Goal: Task Accomplishment & Management: Complete application form

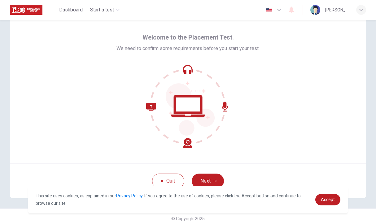
scroll to position [22, 0]
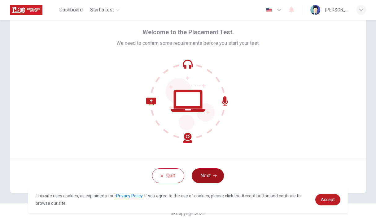
click at [213, 177] on icon "button" at bounding box center [215, 176] width 4 height 4
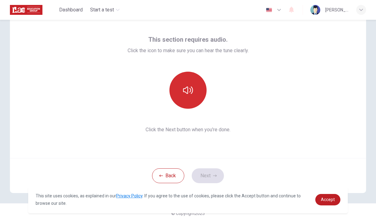
click at [198, 96] on button "button" at bounding box center [187, 90] width 37 height 37
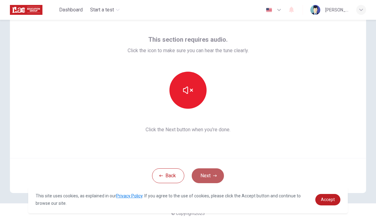
click at [210, 176] on button "Next" at bounding box center [208, 176] width 32 height 15
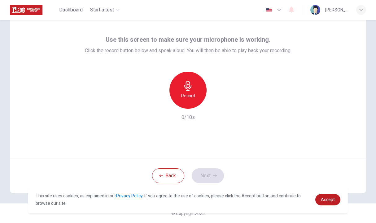
click at [189, 90] on icon "button" at bounding box center [188, 86] width 10 height 10
click at [206, 176] on button "Next" at bounding box center [208, 176] width 32 height 15
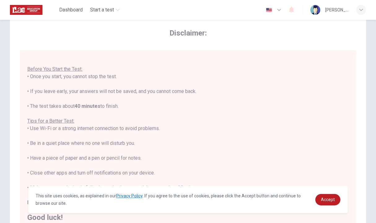
scroll to position [101, 0]
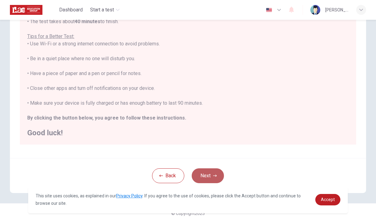
click at [211, 177] on button "Next" at bounding box center [208, 176] width 32 height 15
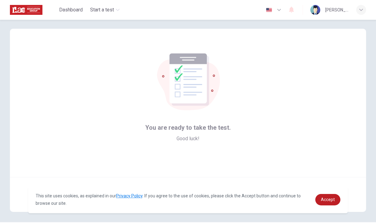
scroll to position [22, 0]
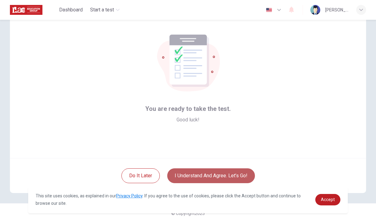
click at [210, 171] on button "I understand and agree. Let’s go!" at bounding box center [211, 176] width 88 height 15
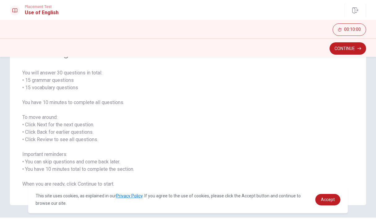
scroll to position [54, 0]
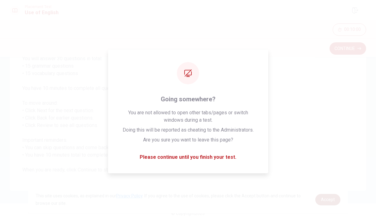
click at [336, 202] on link "Accept" at bounding box center [327, 199] width 25 height 11
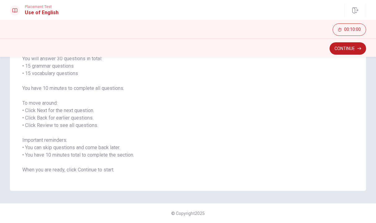
scroll to position [0, 0]
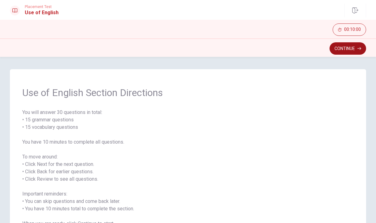
click at [341, 50] on button "Continue" at bounding box center [347, 48] width 37 height 12
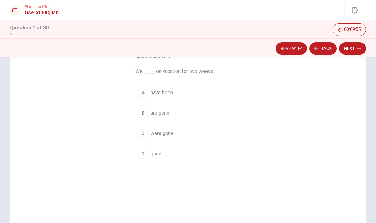
scroll to position [23, 0]
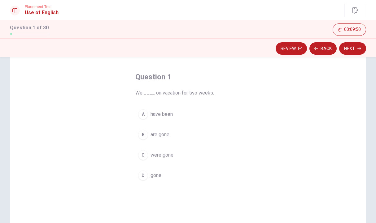
click at [142, 114] on div "A" at bounding box center [143, 115] width 10 height 10
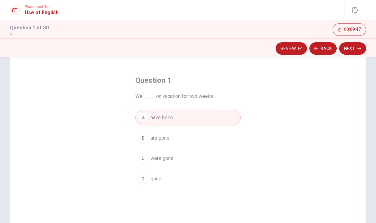
scroll to position [0, 0]
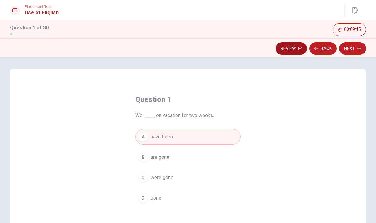
click at [296, 46] on button "Review" at bounding box center [291, 48] width 31 height 12
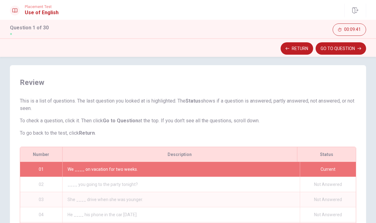
scroll to position [93, 0]
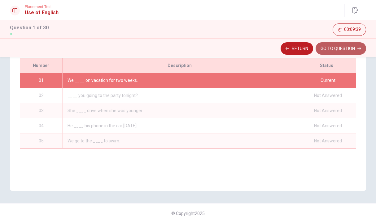
click at [346, 50] on button "GO TO QUESTION" at bounding box center [340, 48] width 50 height 12
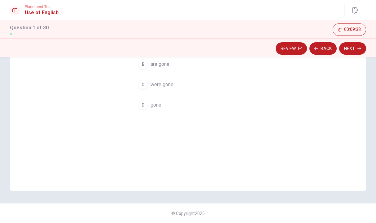
scroll to position [0, 0]
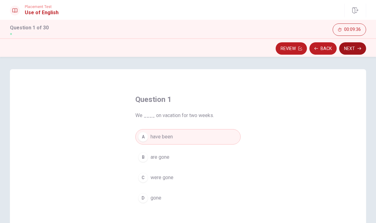
click at [354, 49] on button "Next" at bounding box center [352, 48] width 27 height 12
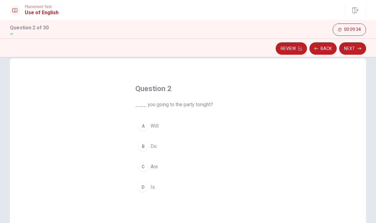
scroll to position [11, 0]
click at [144, 167] on div "C" at bounding box center [143, 167] width 10 height 10
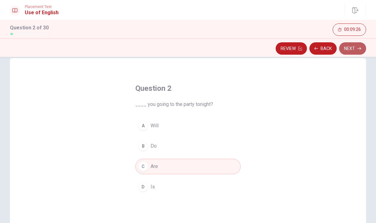
click at [356, 51] on button "Next" at bounding box center [352, 48] width 27 height 12
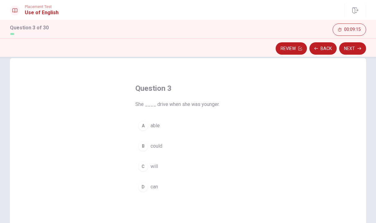
click at [145, 170] on div "C" at bounding box center [143, 167] width 10 height 10
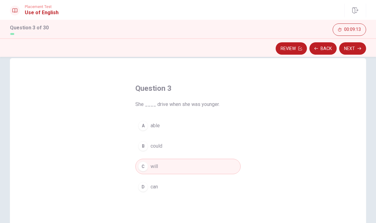
click at [361, 53] on button "Next" at bounding box center [352, 48] width 27 height 12
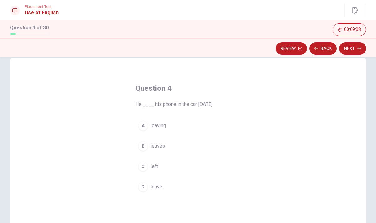
click at [144, 145] on div "B" at bounding box center [143, 146] width 10 height 10
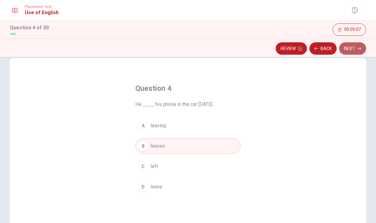
click at [350, 53] on button "Next" at bounding box center [352, 48] width 27 height 12
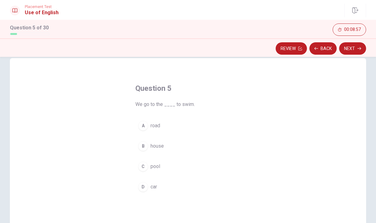
click at [144, 168] on div "C" at bounding box center [143, 167] width 10 height 10
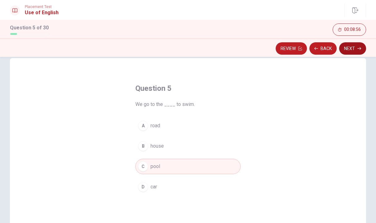
click at [354, 52] on button "Next" at bounding box center [352, 48] width 27 height 12
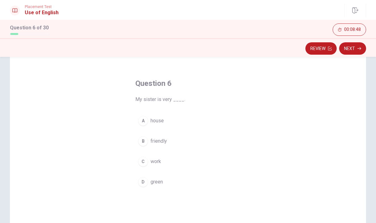
scroll to position [17, 0]
click at [143, 138] on div "B" at bounding box center [143, 140] width 10 height 10
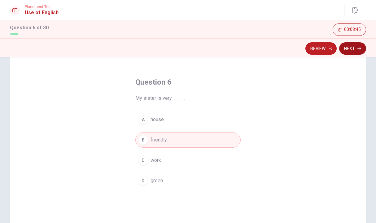
click at [342, 49] on button "Next" at bounding box center [352, 48] width 27 height 12
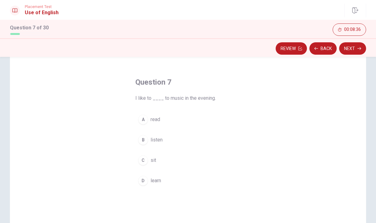
click at [143, 180] on div "D" at bounding box center [143, 181] width 10 height 10
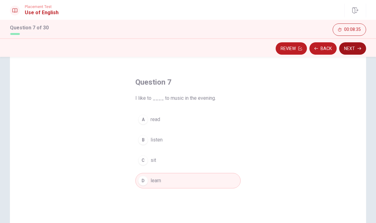
click at [347, 47] on button "Next" at bounding box center [352, 48] width 27 height 12
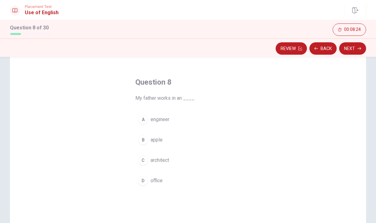
click at [142, 119] on div "A" at bounding box center [143, 120] width 10 height 10
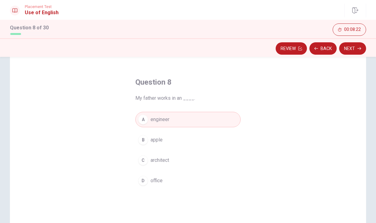
click at [143, 180] on div "D" at bounding box center [143, 181] width 10 height 10
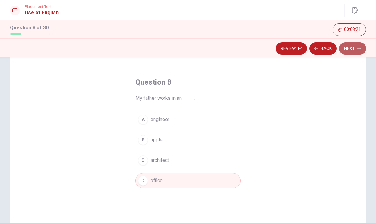
click at [346, 48] on button "Next" at bounding box center [352, 48] width 27 height 12
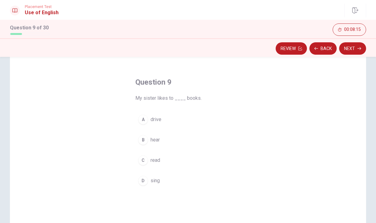
click at [145, 162] on div "C" at bounding box center [143, 161] width 10 height 10
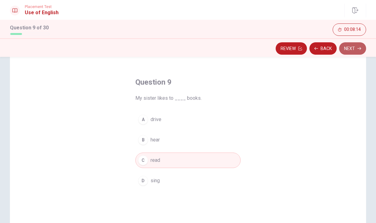
click at [343, 50] on button "Next" at bounding box center [352, 48] width 27 height 12
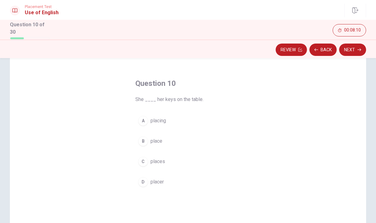
click at [144, 155] on button "C places" at bounding box center [187, 161] width 105 height 15
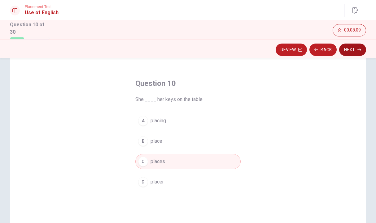
click at [349, 45] on button "Next" at bounding box center [352, 50] width 27 height 12
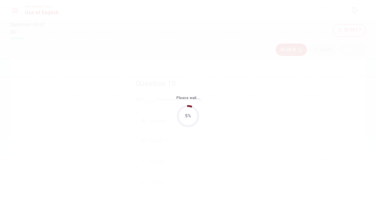
scroll to position [0, 0]
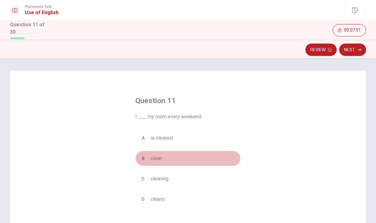
click at [143, 161] on div "B" at bounding box center [143, 159] width 10 height 10
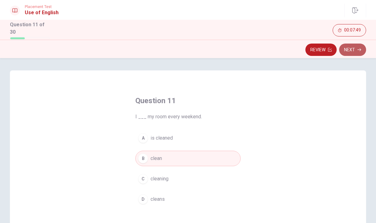
click at [350, 46] on button "Next" at bounding box center [352, 50] width 27 height 12
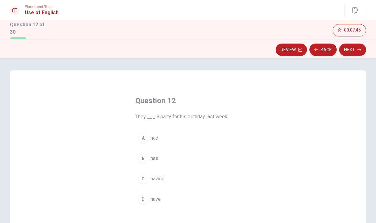
click at [143, 178] on div "C" at bounding box center [143, 179] width 10 height 10
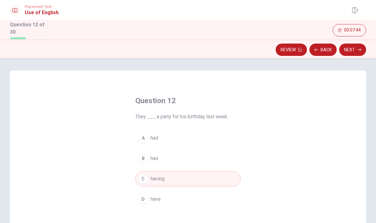
click at [358, 46] on button "Next" at bounding box center [352, 50] width 27 height 12
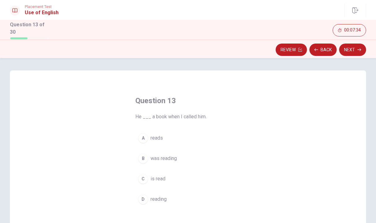
click at [141, 201] on div "D" at bounding box center [143, 200] width 10 height 10
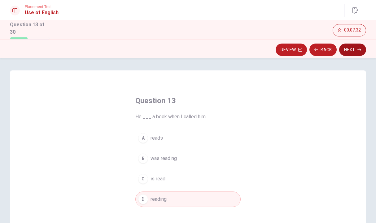
click at [354, 45] on button "Next" at bounding box center [352, 50] width 27 height 12
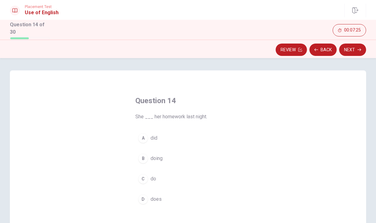
click at [143, 176] on div "C" at bounding box center [143, 179] width 10 height 10
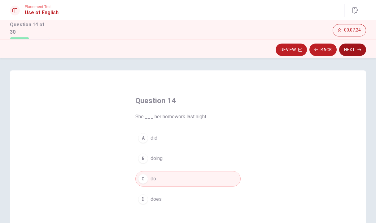
click at [354, 50] on button "Next" at bounding box center [352, 50] width 27 height 12
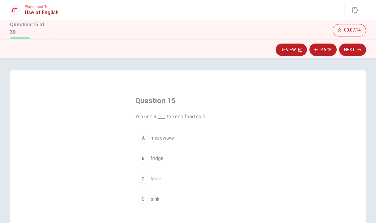
click at [141, 156] on div "B" at bounding box center [143, 159] width 10 height 10
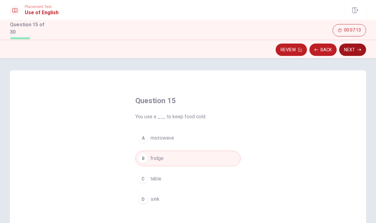
click at [355, 45] on button "Next" at bounding box center [352, 50] width 27 height 12
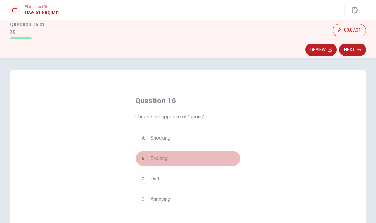
click at [142, 158] on div "B" at bounding box center [143, 159] width 10 height 10
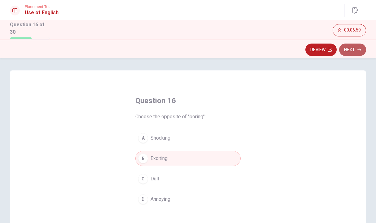
click at [350, 48] on button "Next" at bounding box center [352, 50] width 27 height 12
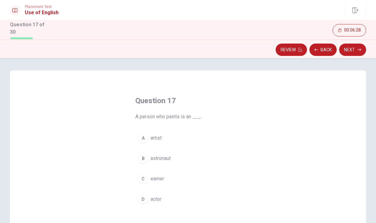
click at [145, 157] on div "B" at bounding box center [143, 159] width 10 height 10
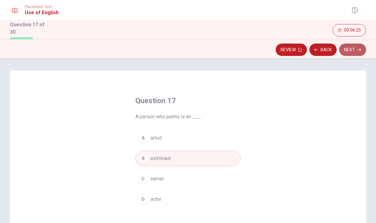
click at [351, 50] on button "Next" at bounding box center [352, 50] width 27 height 12
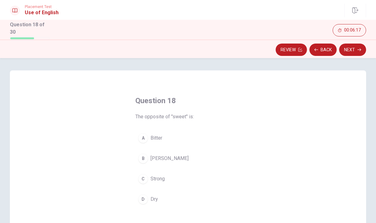
click at [143, 161] on div "B" at bounding box center [143, 159] width 10 height 10
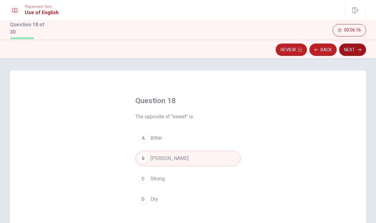
click at [356, 53] on button "Next" at bounding box center [352, 50] width 27 height 12
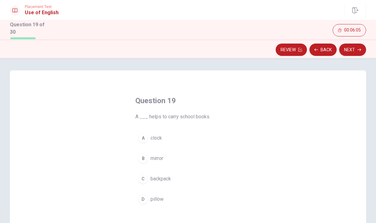
click at [144, 177] on div "C" at bounding box center [143, 179] width 10 height 10
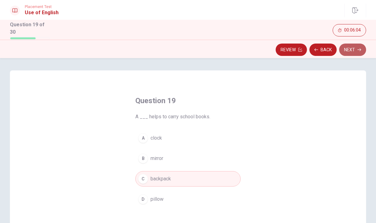
click at [352, 47] on button "Next" at bounding box center [352, 50] width 27 height 12
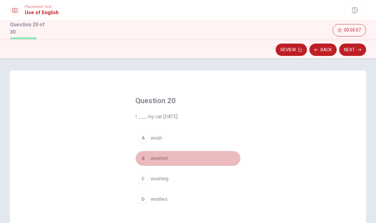
click at [145, 158] on div "B" at bounding box center [143, 159] width 10 height 10
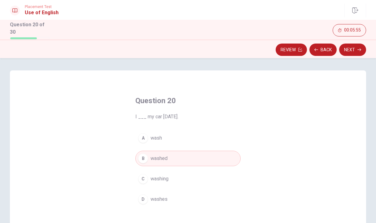
click at [146, 197] on div "D" at bounding box center [143, 200] width 10 height 10
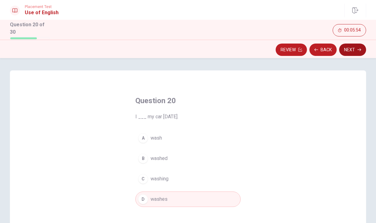
click at [353, 50] on button "Next" at bounding box center [352, 50] width 27 height 12
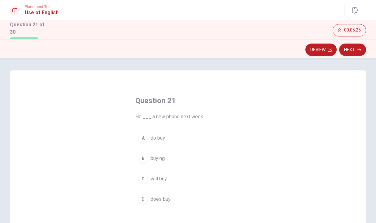
click at [145, 179] on div "C" at bounding box center [143, 179] width 10 height 10
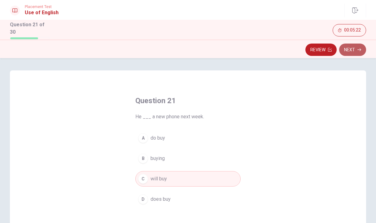
click at [354, 48] on button "Next" at bounding box center [352, 50] width 27 height 12
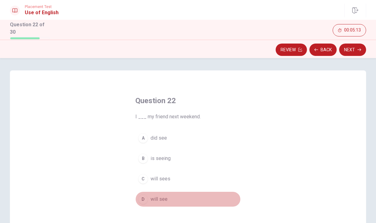
click at [144, 195] on div "D" at bounding box center [143, 200] width 10 height 10
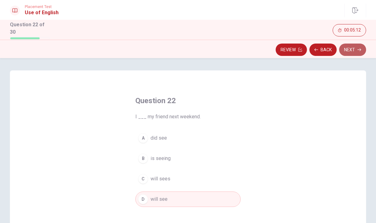
click at [356, 50] on button "Next" at bounding box center [352, 50] width 27 height 12
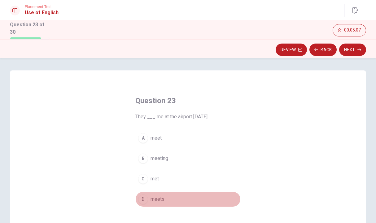
click at [143, 196] on div "D" at bounding box center [143, 200] width 10 height 10
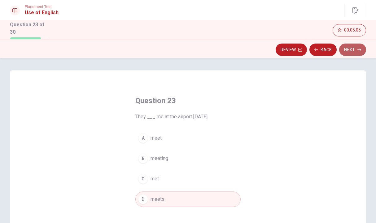
click at [349, 47] on button "Next" at bounding box center [352, 50] width 27 height 12
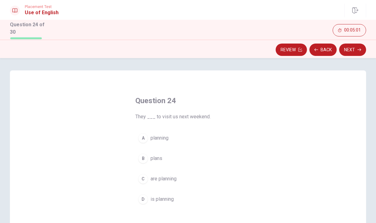
click at [142, 181] on div "C" at bounding box center [143, 179] width 10 height 10
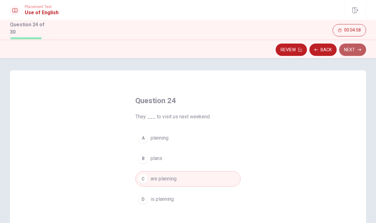
click at [346, 50] on button "Next" at bounding box center [352, 50] width 27 height 12
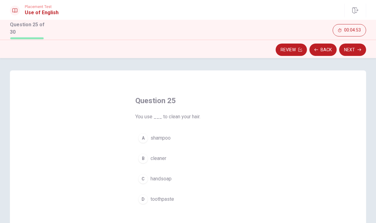
click at [140, 138] on div "A" at bounding box center [143, 138] width 10 height 10
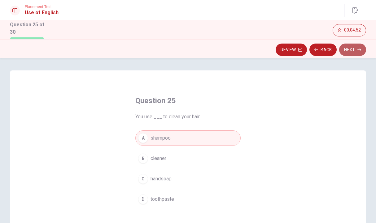
click at [350, 53] on button "Next" at bounding box center [352, 50] width 27 height 12
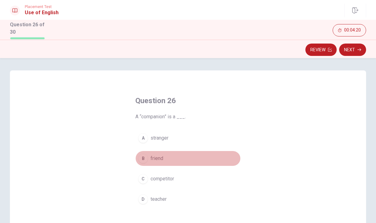
click at [143, 160] on div "B" at bounding box center [143, 159] width 10 height 10
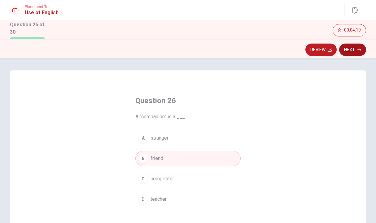
click at [355, 49] on button "Next" at bounding box center [352, 50] width 27 height 12
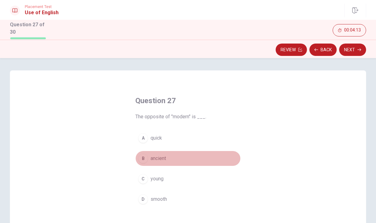
click at [144, 159] on div "B" at bounding box center [143, 159] width 10 height 10
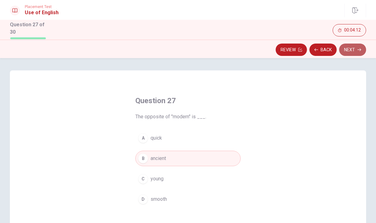
click at [350, 44] on button "Next" at bounding box center [352, 50] width 27 height 12
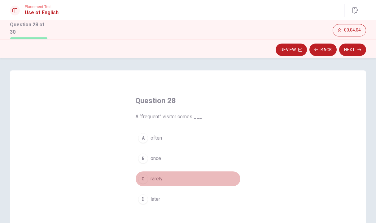
click at [144, 177] on div "C" at bounding box center [143, 179] width 10 height 10
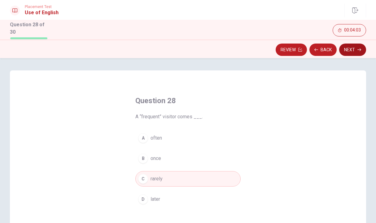
click at [358, 48] on icon "button" at bounding box center [359, 50] width 4 height 4
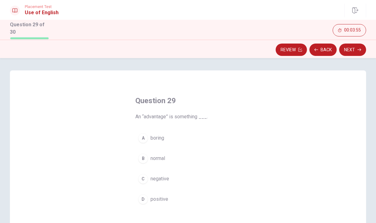
click at [146, 197] on div "D" at bounding box center [143, 200] width 10 height 10
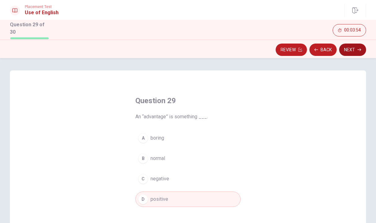
click at [349, 44] on button "Next" at bounding box center [352, 50] width 27 height 12
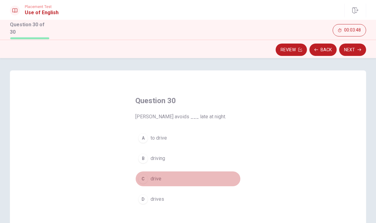
click at [144, 178] on div "C" at bounding box center [143, 179] width 10 height 10
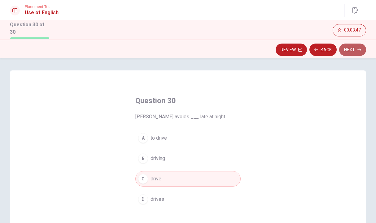
click at [347, 54] on button "Next" at bounding box center [352, 50] width 27 height 12
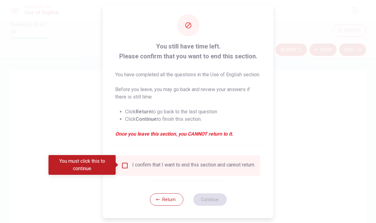
scroll to position [12, 0]
click at [128, 166] on div "I confirm that I want to end this section and cannot return." at bounding box center [188, 165] width 134 height 7
click at [125, 165] on input "You must click this to continue" at bounding box center [124, 165] width 7 height 7
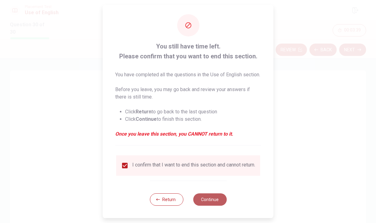
click at [217, 205] on button "Continue" at bounding box center [209, 200] width 33 height 12
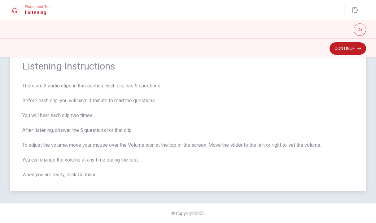
scroll to position [0, 0]
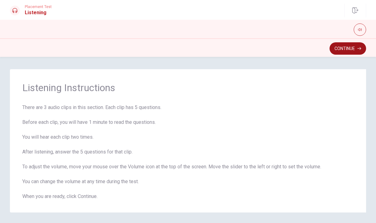
click at [336, 45] on button "Continue" at bounding box center [347, 48] width 37 height 12
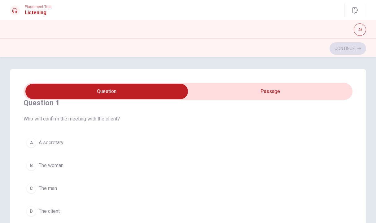
scroll to position [11, 0]
type input "3"
click at [231, 90] on input "checkbox" at bounding box center [106, 91] width 493 height 15
checkbox input "true"
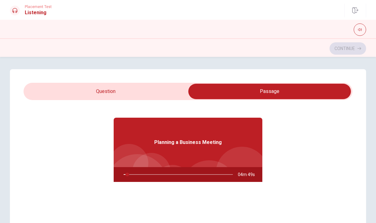
type input "4"
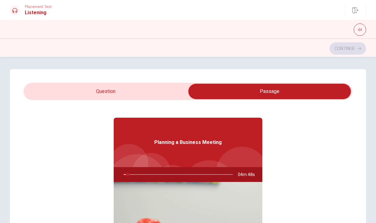
click at [146, 96] on input "checkbox" at bounding box center [269, 91] width 493 height 15
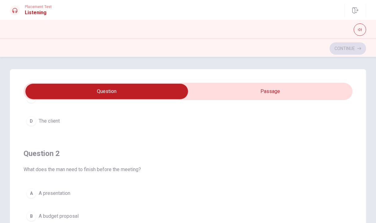
scroll to position [0, 0]
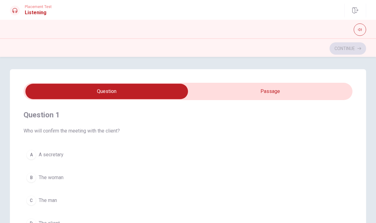
click at [234, 89] on input "checkbox" at bounding box center [106, 91] width 493 height 15
checkbox input "true"
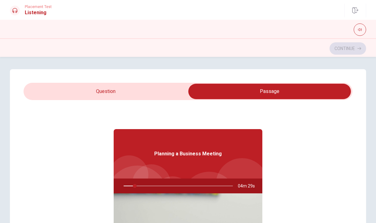
type input "10"
click at [135, 87] on input "checkbox" at bounding box center [269, 91] width 493 height 15
checkbox input "false"
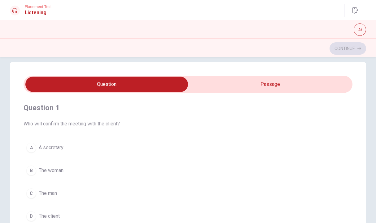
scroll to position [9, 0]
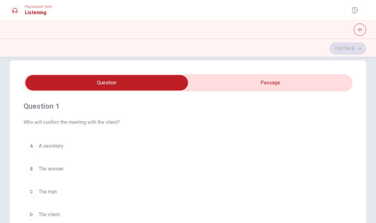
type input "14"
click at [217, 78] on input "checkbox" at bounding box center [106, 82] width 493 height 15
checkbox input "true"
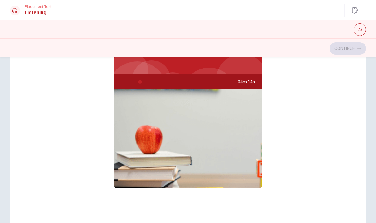
scroll to position [0, 0]
type input "15"
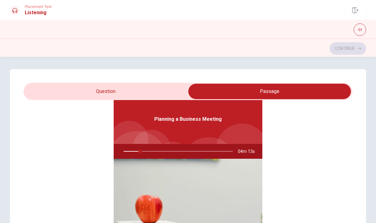
click at [102, 89] on input "checkbox" at bounding box center [269, 91] width 493 height 15
checkbox input "false"
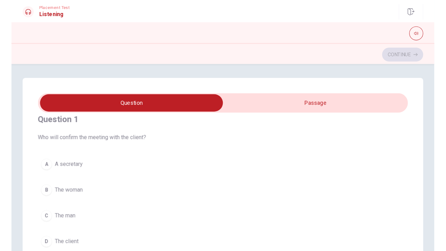
scroll to position [9, 0]
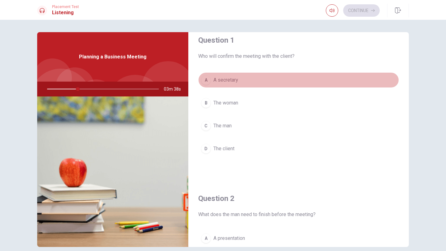
click at [208, 78] on div "A" at bounding box center [206, 80] width 10 height 10
click at [207, 80] on div "A" at bounding box center [206, 80] width 10 height 10
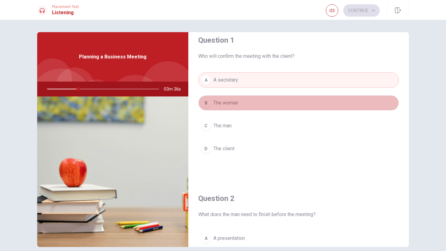
click at [208, 103] on div "B" at bounding box center [206, 103] width 10 height 10
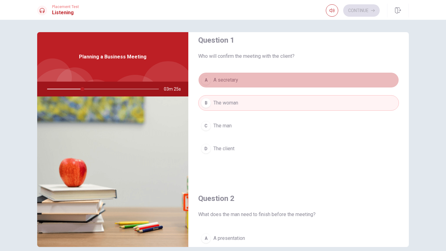
click at [228, 81] on span "A secretary" at bounding box center [225, 79] width 25 height 7
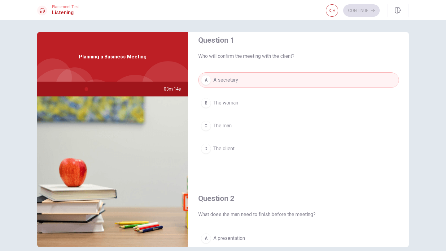
click at [223, 107] on button "B The woman" at bounding box center [298, 102] width 201 height 15
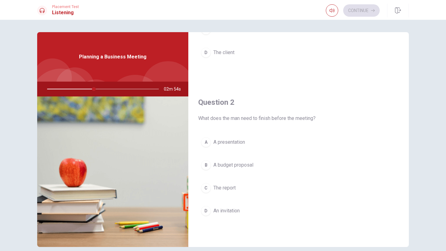
scroll to position [107, 0]
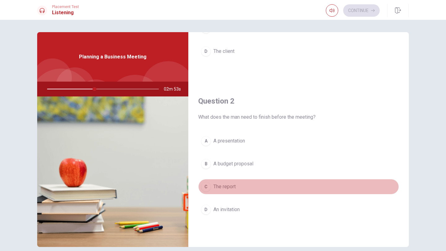
click at [214, 184] on span "The report" at bounding box center [224, 186] width 22 height 7
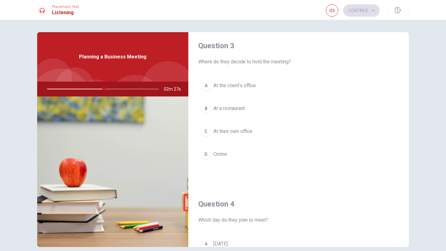
scroll to position [320, 0]
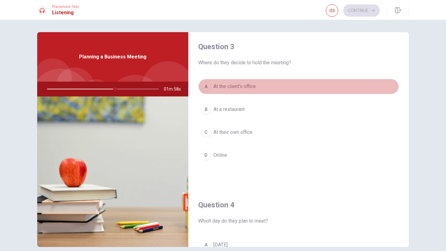
click at [232, 84] on span "At the client’s office" at bounding box center [234, 86] width 42 height 7
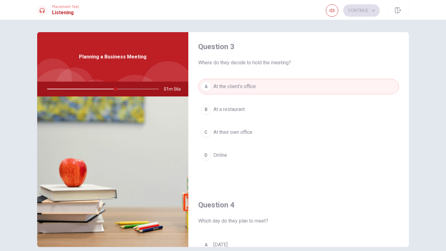
click at [116, 88] on div at bounding box center [102, 89] width 124 height 15
drag, startPoint x: 115, startPoint y: 90, endPoint x: 130, endPoint y: 90, distance: 14.9
click at [131, 90] on div at bounding box center [102, 89] width 124 height 15
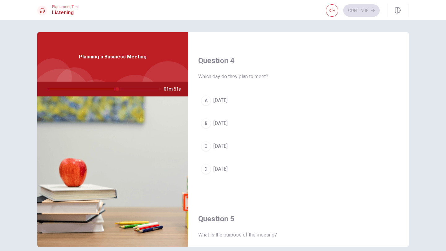
scroll to position [467, 0]
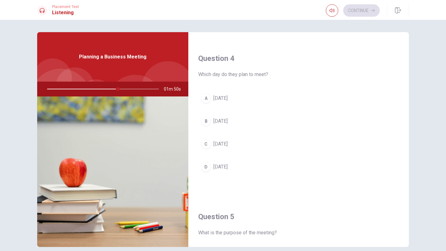
click at [228, 149] on button "C [DATE]" at bounding box center [298, 144] width 201 height 15
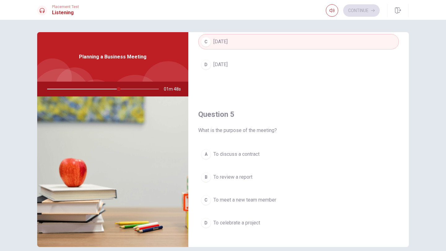
scroll to position [577, 0]
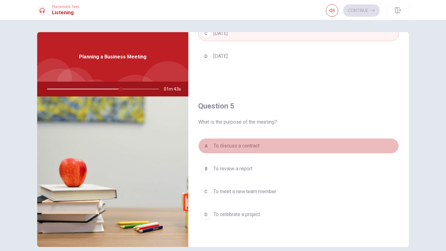
click at [227, 144] on span "To discuss a contract" at bounding box center [236, 145] width 46 height 7
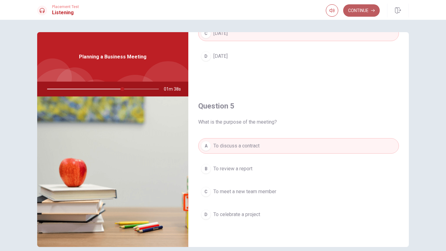
click at [359, 10] on button "Continue" at bounding box center [361, 10] width 37 height 12
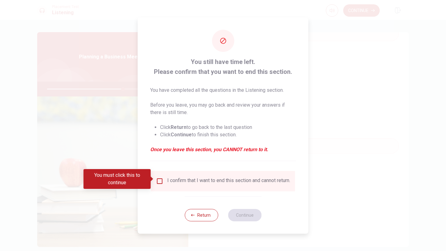
click at [161, 182] on input "You must click this to continue" at bounding box center [159, 181] width 7 height 7
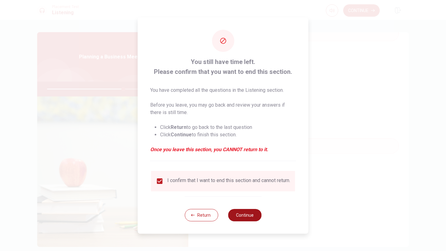
click at [242, 220] on button "Continue" at bounding box center [244, 215] width 33 height 12
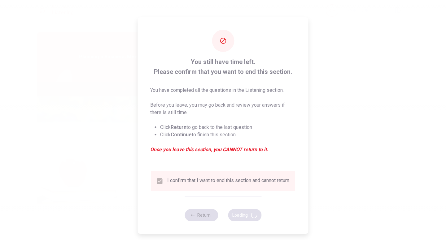
type input "69"
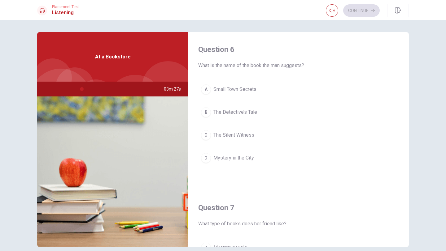
click at [205, 157] on div "D" at bounding box center [206, 158] width 10 height 10
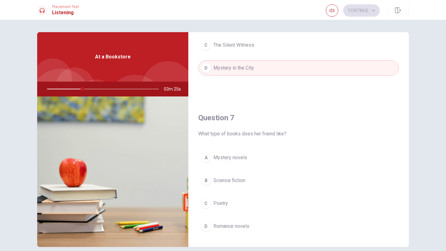
scroll to position [91, 0]
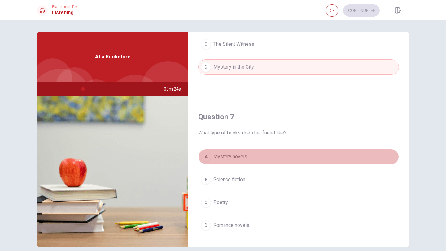
click at [237, 157] on span "Mystery novels" at bounding box center [230, 156] width 34 height 7
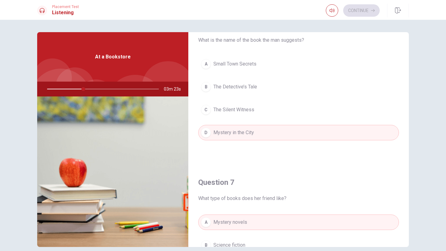
scroll to position [24, 0]
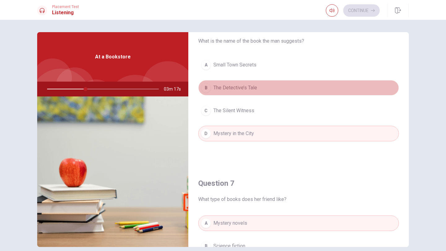
click at [236, 86] on span "The Detective’s Tale" at bounding box center [235, 87] width 44 height 7
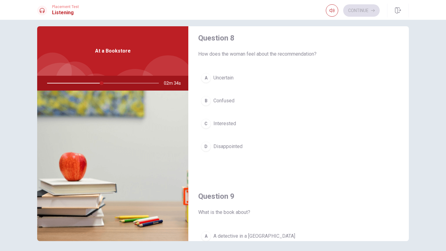
scroll to position [322, 0]
click at [210, 123] on button "C Interested" at bounding box center [298, 124] width 201 height 15
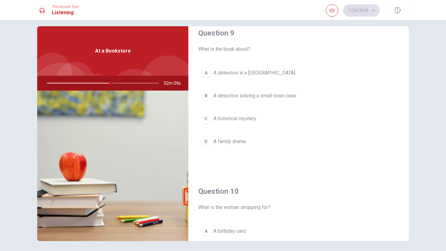
scroll to position [488, 0]
click at [206, 90] on div "B" at bounding box center [206, 94] width 10 height 10
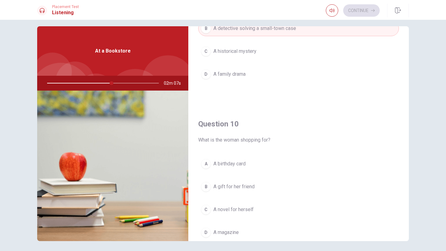
scroll to position [577, 0]
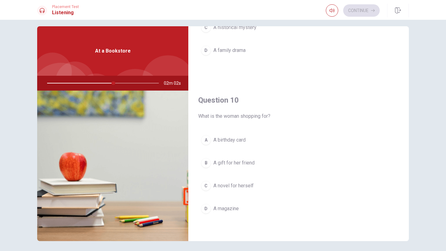
click at [208, 161] on div "B" at bounding box center [206, 163] width 10 height 10
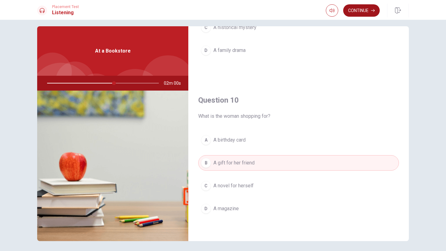
click at [364, 12] on button "Continue" at bounding box center [361, 10] width 37 height 12
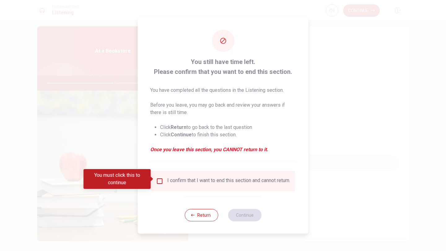
click at [161, 179] on input "You must click this to continue" at bounding box center [159, 181] width 7 height 7
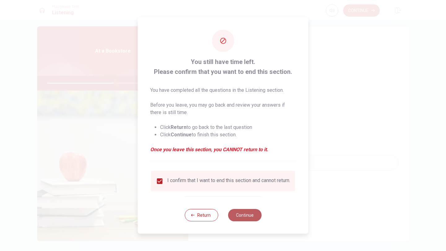
click at [256, 219] on button "Continue" at bounding box center [244, 215] width 33 height 12
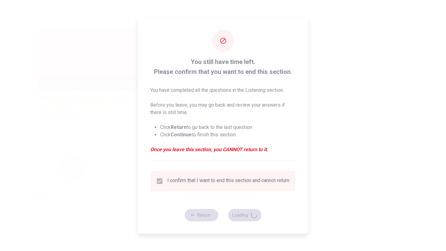
type input "62"
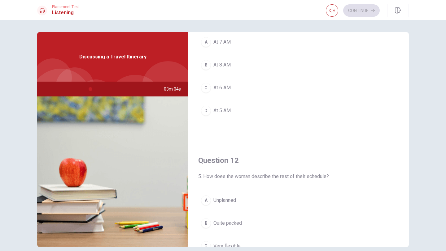
scroll to position [0, 0]
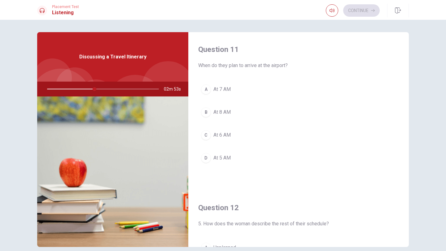
click at [208, 84] on button "A At 7 AM" at bounding box center [298, 89] width 201 height 15
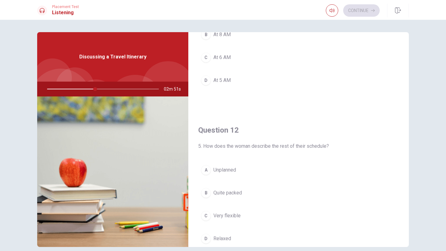
scroll to position [66, 0]
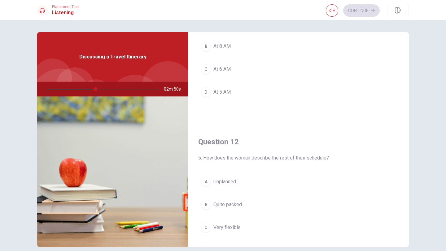
click at [206, 70] on div "C" at bounding box center [206, 69] width 10 height 10
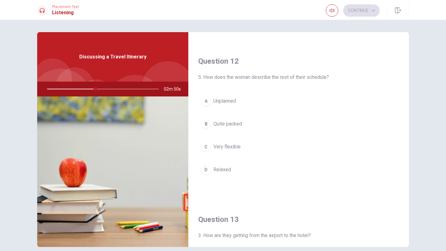
scroll to position [146, 0]
click at [207, 144] on div "C" at bounding box center [206, 147] width 10 height 10
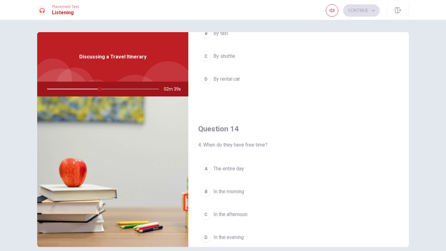
scroll to position [459, 0]
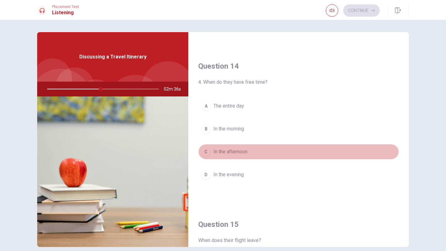
click at [208, 149] on div "C" at bounding box center [206, 152] width 10 height 10
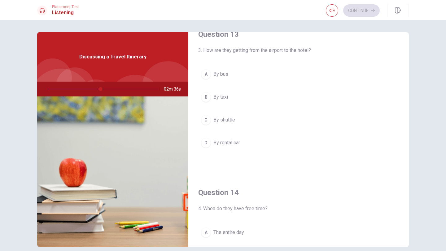
scroll to position [279, 0]
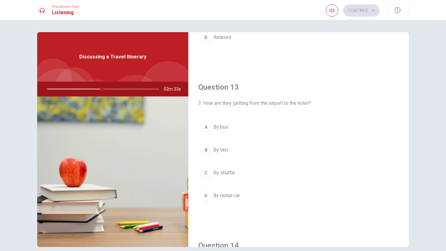
click at [206, 172] on div "C" at bounding box center [206, 173] width 10 height 10
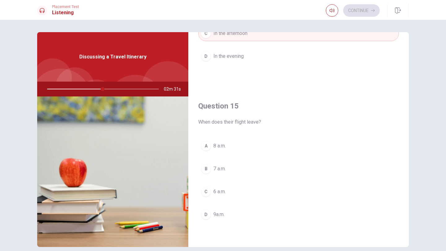
scroll to position [28, 0]
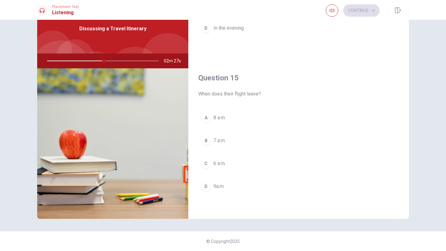
click at [208, 141] on div "B" at bounding box center [206, 141] width 10 height 10
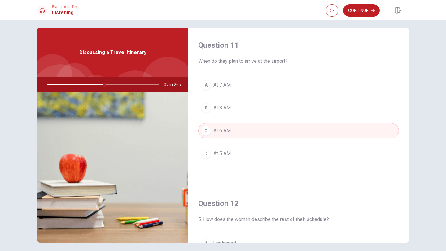
scroll to position [0, 0]
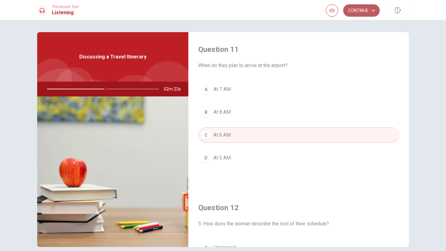
click at [356, 10] on button "Continue" at bounding box center [361, 10] width 37 height 12
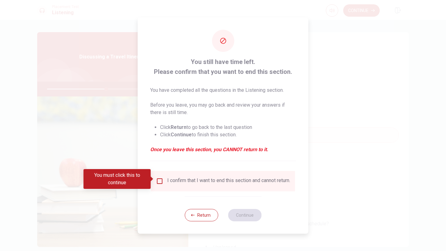
click at [158, 179] on input "You must click this to continue" at bounding box center [159, 181] width 7 height 7
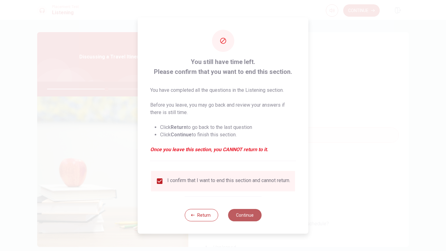
click at [241, 215] on button "Continue" at bounding box center [244, 215] width 33 height 12
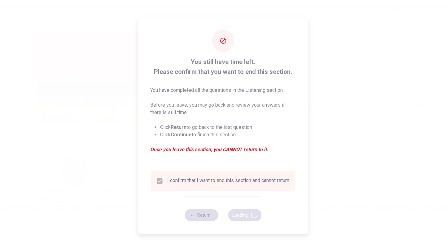
type input "54"
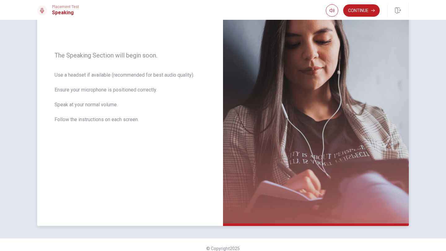
scroll to position [83, 0]
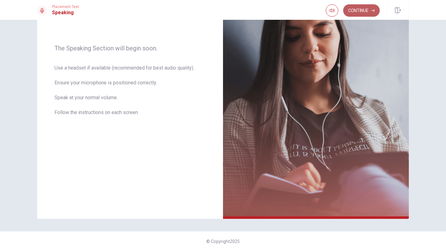
click at [355, 12] on button "Continue" at bounding box center [361, 10] width 37 height 12
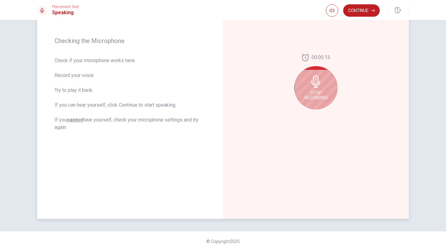
click at [322, 95] on span "Stop Recording" at bounding box center [315, 95] width 23 height 10
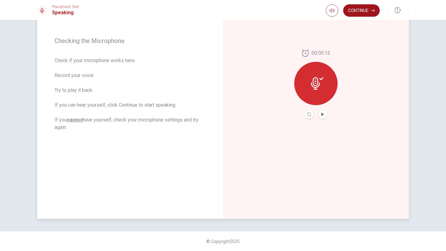
click at [351, 15] on button "Continue" at bounding box center [361, 10] width 37 height 12
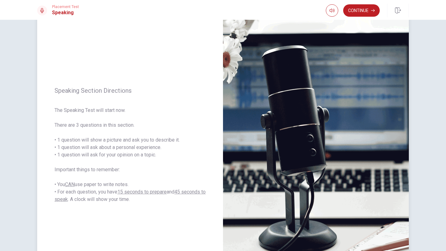
scroll to position [23, 0]
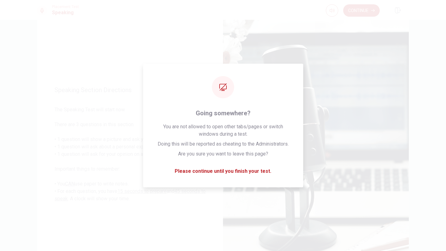
click at [356, 8] on button "Continue" at bounding box center [361, 10] width 37 height 12
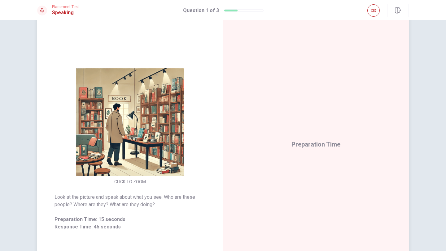
click at [135, 157] on img at bounding box center [130, 122] width 119 height 108
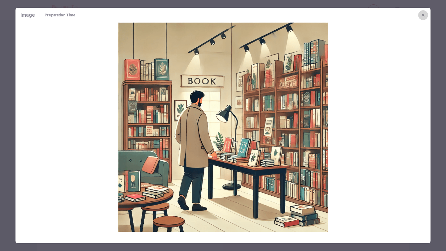
click at [375, 14] on icon "button" at bounding box center [422, 15] width 5 height 5
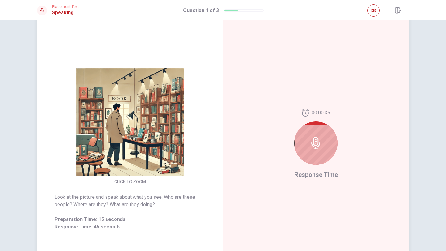
click at [322, 136] on div at bounding box center [315, 143] width 43 height 43
click at [314, 144] on icon at bounding box center [316, 143] width 12 height 12
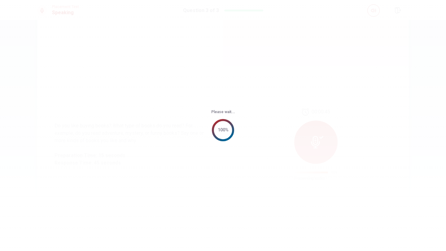
scroll to position [0, 0]
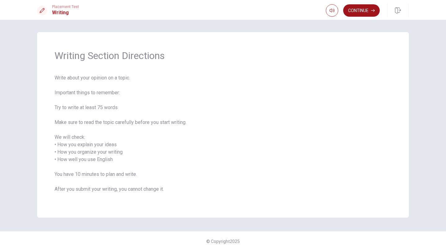
click at [364, 11] on button "Continue" at bounding box center [361, 10] width 37 height 12
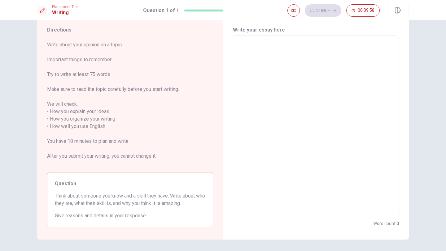
scroll to position [19, 0]
click at [260, 72] on textarea at bounding box center [315, 126] width 157 height 172
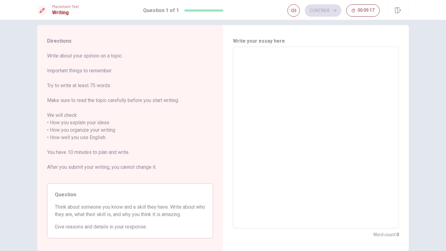
scroll to position [16, 0]
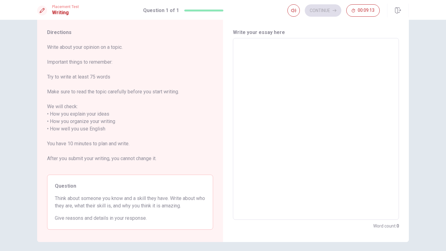
type textarea "M"
type textarea "x"
type textarea "My"
type textarea "x"
type textarea "My"
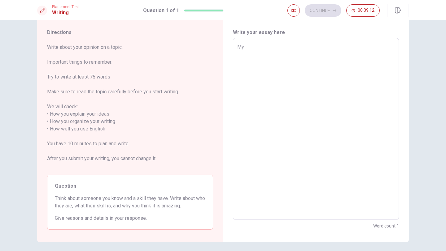
type textarea "x"
type textarea "My n"
type textarea "x"
type textarea "My na"
type textarea "x"
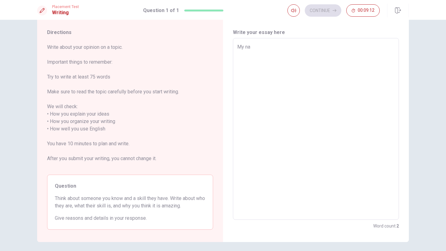
type textarea "My nam"
type textarea "x"
type textarea "My namw"
type textarea "x"
type textarea "My namw"
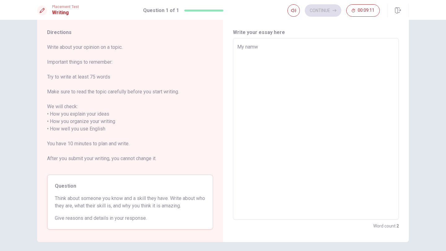
type textarea "x"
type textarea "My namw i"
type textarea "x"
type textarea "My namw is"
type textarea "x"
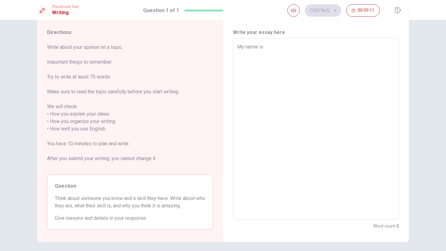
type textarea "My namw is"
type textarea "x"
type textarea "My namw is"
type textarea "x"
type textarea "My namw i"
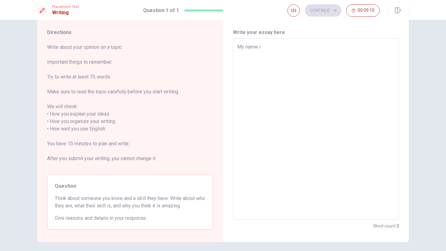
type textarea "x"
type textarea "My namw"
type textarea "x"
type textarea "My namw"
type textarea "x"
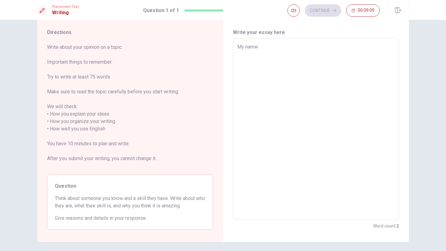
type textarea "My nam"
type textarea "x"
type textarea "My name"
type textarea "x"
type textarea "My name"
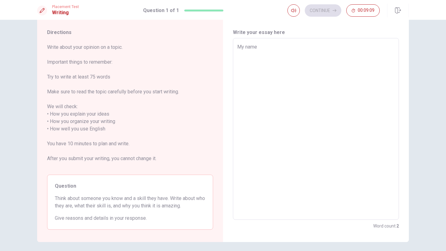
type textarea "x"
type textarea "My name i"
type textarea "x"
type textarea "My name is"
type textarea "x"
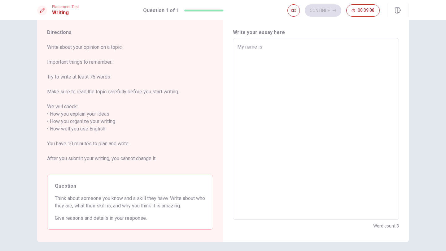
type textarea "My name [PERSON_NAME]"
type textarea "x"
type textarea "My name [PERSON_NAME]"
type textarea "x"
type textarea "My name [PERSON_NAME]"
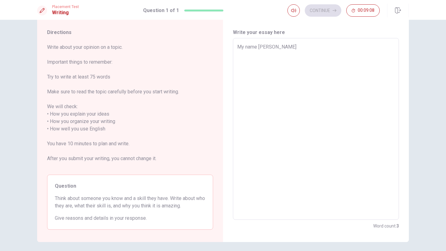
type textarea "x"
type textarea "My name [PERSON_NAME]"
type textarea "x"
type textarea "My name [PERSON_NAME]"
type textarea "x"
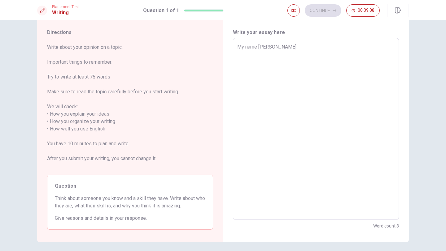
type textarea "My name is"
type textarea "x"
type textarea "My name is"
type textarea "x"
type textarea "My name is S"
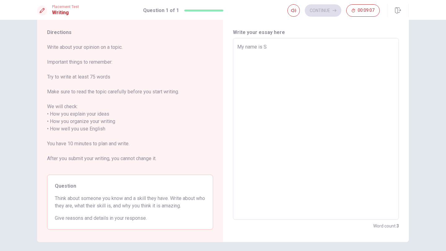
type textarea "x"
type textarea "My name is [PERSON_NAME]"
type textarea "x"
type textarea "My name is [PERSON_NAME]"
type textarea "x"
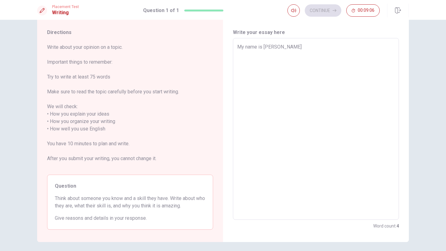
type textarea "My name is [PERSON_NAME]"
type textarea "x"
type textarea "My name is [PERSON_NAME]"
type textarea "x"
type textarea "My name is [PERSON_NAME]"
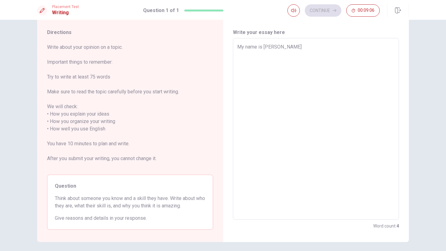
type textarea "x"
type textarea "My name is [PERSON_NAME]"
type textarea "x"
type textarea "My name is [PERSON_NAME]"
type textarea "x"
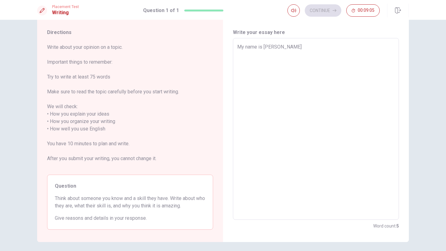
type textarea "My name is [PERSON_NAME] [PERSON_NAME]"
type textarea "x"
type textarea "My name is [PERSON_NAME]"
type textarea "x"
type textarea "My name is [PERSON_NAME]"
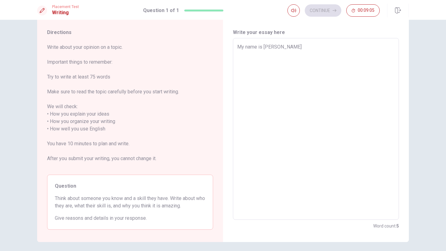
type textarea "x"
type textarea "My name is [PERSON_NAME]"
type textarea "x"
type textarea "My name is [PERSON_NAME]"
type textarea "x"
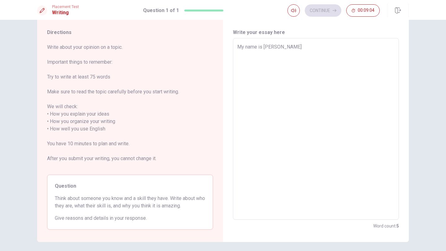
type textarea "My name is [PERSON_NAME]"
type textarea "x"
type textarea "My name is [PERSON_NAME]"
type textarea "x"
type textarea "My name is [PERSON_NAME],"
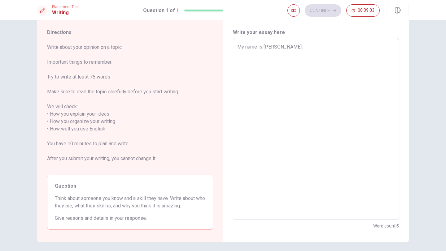
type textarea "x"
type textarea "My name is [PERSON_NAME],"
type textarea "x"
type textarea "My name is [PERSON_NAME],"
type textarea "x"
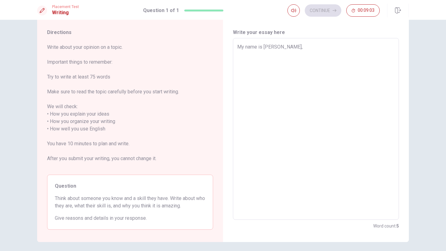
type textarea "My name is [PERSON_NAME],"
type textarea "x"
type textarea "My name is [PERSON_NAME], I"
type textarea "x"
type textarea "My name is [PERSON_NAME], I"
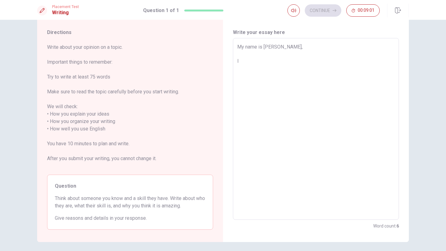
type textarea "x"
type textarea "My name is [PERSON_NAME], I l"
type textarea "x"
type textarea "My name is [PERSON_NAME], I li"
type textarea "x"
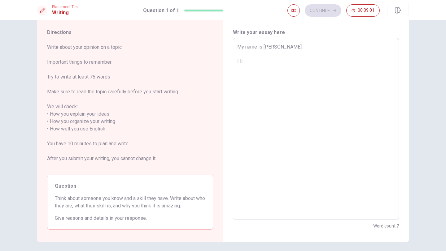
type textarea "My name is [PERSON_NAME], I liv"
type textarea "x"
type textarea "My name is [PERSON_NAME], I livi"
type textarea "x"
type textarea "My name is [PERSON_NAME], I livin"
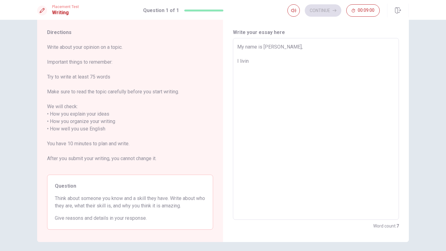
type textarea "x"
type textarea "My name is [PERSON_NAME], I living"
type textarea "x"
type textarea "My name is [PERSON_NAME], I living"
type textarea "x"
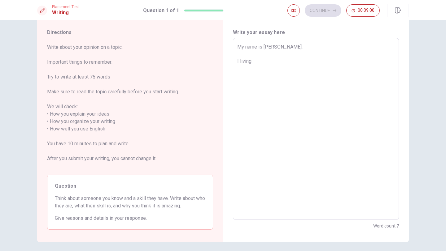
type textarea "My name is [PERSON_NAME], I living i"
type textarea "x"
type textarea "My name is [PERSON_NAME], I living in"
type textarea "x"
type textarea "My name is [PERSON_NAME], I living in"
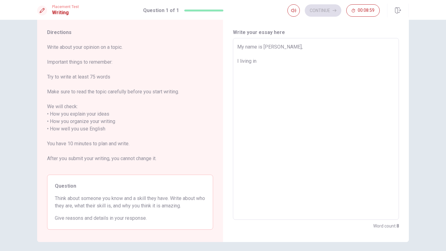
type textarea "x"
type textarea "My name is [PERSON_NAME], I living in A"
type textarea "x"
type textarea "My name is [PERSON_NAME], I living in An"
type textarea "x"
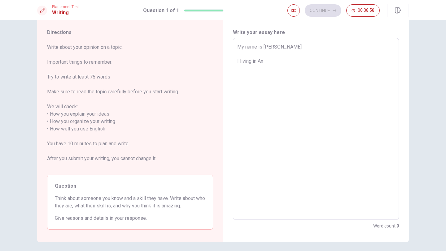
type textarea "My name is [PERSON_NAME], I living in [PERSON_NAME]"
type textarea "x"
type textarea "My name is [PERSON_NAME], I living in [PERSON_NAME]"
type textarea "x"
type textarea "My name is [PERSON_NAME], I living in [GEOGRAPHIC_DATA]"
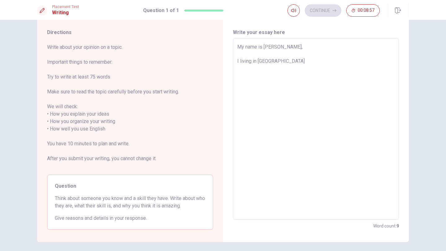
type textarea "x"
type textarea "My name is [PERSON_NAME], I living in [GEOGRAPHIC_DATA]"
type textarea "x"
type textarea "My name is [PERSON_NAME], I living in [GEOGRAPHIC_DATA]"
type textarea "x"
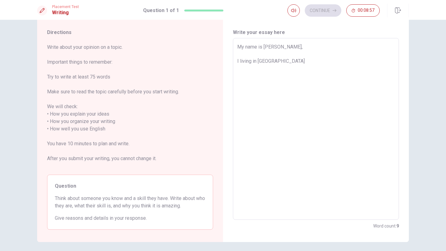
type textarea "My name is [PERSON_NAME], I living in [GEOGRAPHIC_DATA] a"
type textarea "x"
type textarea "My name is [PERSON_NAME], I living in [GEOGRAPHIC_DATA] an"
type textarea "x"
type textarea "My name is [PERSON_NAME], I living in [GEOGRAPHIC_DATA] and"
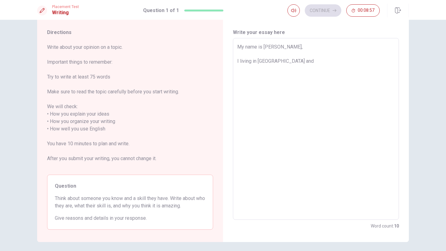
type textarea "x"
type textarea "My name is [PERSON_NAME], I living in [GEOGRAPHIC_DATA] and"
type textarea "x"
type textarea "My name is [PERSON_NAME], I living in [GEOGRAPHIC_DATA] and I"
type textarea "x"
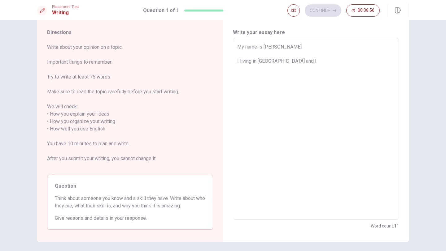
type textarea "My name is [PERSON_NAME], I living in [GEOGRAPHIC_DATA] and I"
type textarea "x"
type textarea "My name is [PERSON_NAME], I living in [GEOGRAPHIC_DATA] and I l"
type textarea "x"
type textarea "My name is [PERSON_NAME], I living in [GEOGRAPHIC_DATA] and I li"
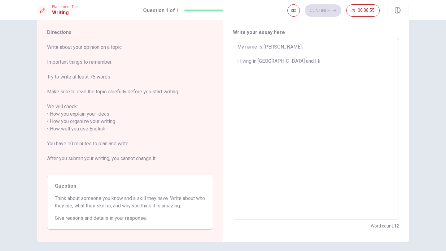
type textarea "x"
type textarea "My name is [PERSON_NAME], I living in [GEOGRAPHIC_DATA] and I lik"
type textarea "x"
type textarea "My name is [PERSON_NAME], I living in [GEOGRAPHIC_DATA] and I like"
type textarea "x"
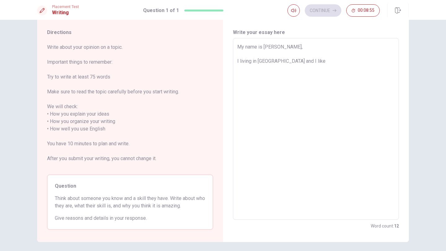
type textarea "My name is [PERSON_NAME], I living in [GEOGRAPHIC_DATA] and I like"
type textarea "x"
type textarea "My name is [PERSON_NAME], I living in [GEOGRAPHIC_DATA] and I like t"
type textarea "x"
type textarea "My name is [PERSON_NAME], I living in [GEOGRAPHIC_DATA] and I like th"
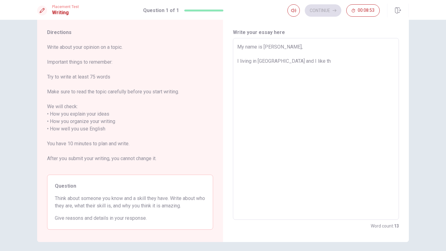
type textarea "x"
type textarea "My name is [PERSON_NAME], I living in [GEOGRAPHIC_DATA] and I like thi"
type textarea "x"
type textarea "My name is [PERSON_NAME], I living in [GEOGRAPHIC_DATA] and I like thiy"
type textarea "x"
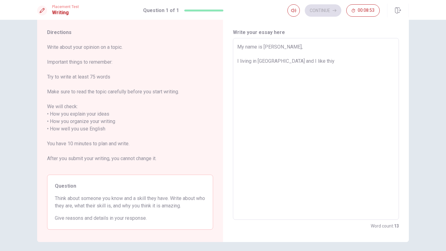
type textarea "My name is [PERSON_NAME], I living in [GEOGRAPHIC_DATA] and I like thiy"
type textarea "x"
type textarea "My name is [PERSON_NAME], I living in [GEOGRAPHIC_DATA] and I like thiy c"
type textarea "x"
type textarea "My name is [PERSON_NAME], I living in [GEOGRAPHIC_DATA] and I like thiy ci"
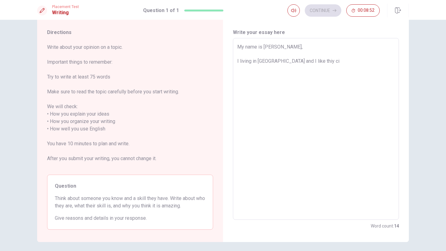
type textarea "x"
type textarea "My name is [PERSON_NAME], I living in [GEOGRAPHIC_DATA] and I like thiy cit"
type textarea "x"
type textarea "My name is [PERSON_NAME], I living in [GEOGRAPHIC_DATA] and I like [GEOGRAPHIC_…"
type textarea "x"
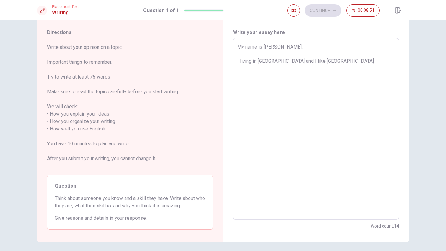
type textarea "My name is [PERSON_NAME], I living in [GEOGRAPHIC_DATA] and I like [GEOGRAPHIC_…"
type textarea "x"
type textarea "My name is [PERSON_NAME], I living in [GEOGRAPHIC_DATA] and I like [GEOGRAPHIC_…"
type textarea "x"
type textarea "My name is [PERSON_NAME], I living in [GEOGRAPHIC_DATA] and I like [GEOGRAPHIC_…"
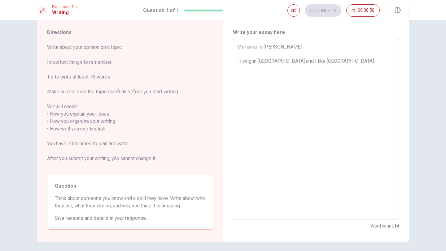
type textarea "x"
type textarea "My name is [PERSON_NAME], I living in [GEOGRAPHIC_DATA] and I like [GEOGRAPHIC_…"
type textarea "x"
type textarea "My name is [PERSON_NAME], I living in [GEOGRAPHIC_DATA] and I like thiy city, t"
type textarea "x"
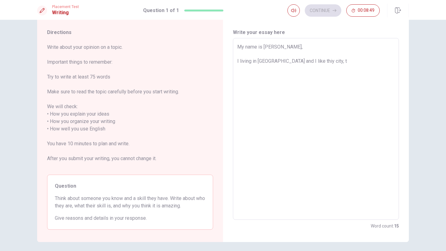
type textarea "My name is [PERSON_NAME], I living in [GEOGRAPHIC_DATA] and I like [GEOGRAPHIC_…"
type textarea "x"
type textarea "My name is [PERSON_NAME], I living in [GEOGRAPHIC_DATA] and I like [GEOGRAPHIC_…"
type textarea "x"
type textarea "My name is [PERSON_NAME], I living in [GEOGRAPHIC_DATA] and I like [GEOGRAPHIC_…"
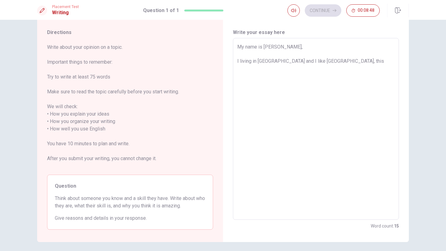
type textarea "x"
type textarea "My name is [PERSON_NAME], I living in [GEOGRAPHIC_DATA] and I like [GEOGRAPHIC_…"
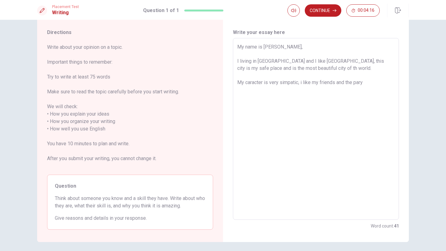
drag, startPoint x: 172, startPoint y: 199, endPoint x: 193, endPoint y: 213, distance: 24.8
click at [193, 213] on div "Question Think about someone you know and a skill they have. Write about who th…" at bounding box center [130, 202] width 166 height 55
click at [364, 83] on textarea "My name is [PERSON_NAME], I living in [GEOGRAPHIC_DATA] and I like [GEOGRAPHIC_…" at bounding box center [315, 129] width 157 height 172
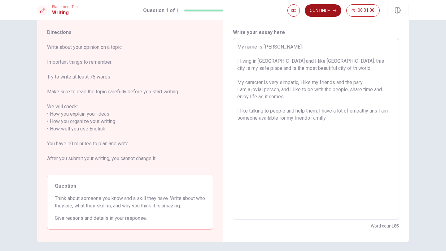
click at [314, 10] on button "Continue" at bounding box center [323, 10] width 37 height 12
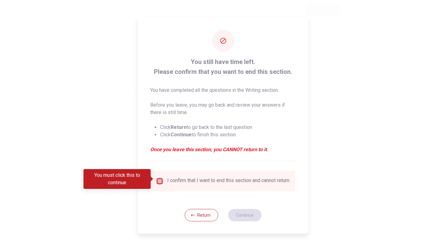
click at [159, 182] on input "You must click this to continue" at bounding box center [159, 181] width 7 height 7
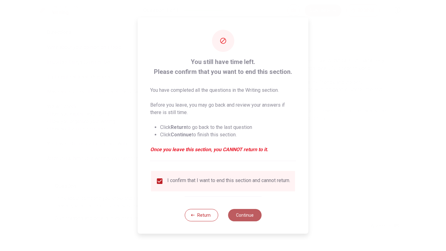
click at [250, 216] on button "Continue" at bounding box center [244, 215] width 33 height 12
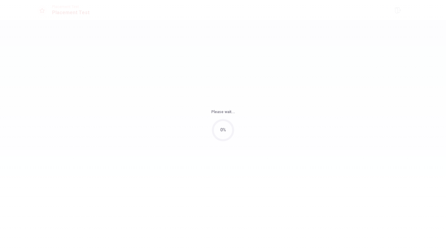
scroll to position [0, 0]
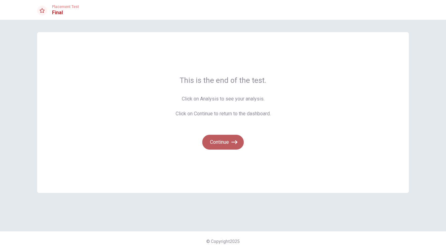
click at [225, 141] on button "Continue" at bounding box center [222, 142] width 41 height 15
